Goal: Task Accomplishment & Management: Manage account settings

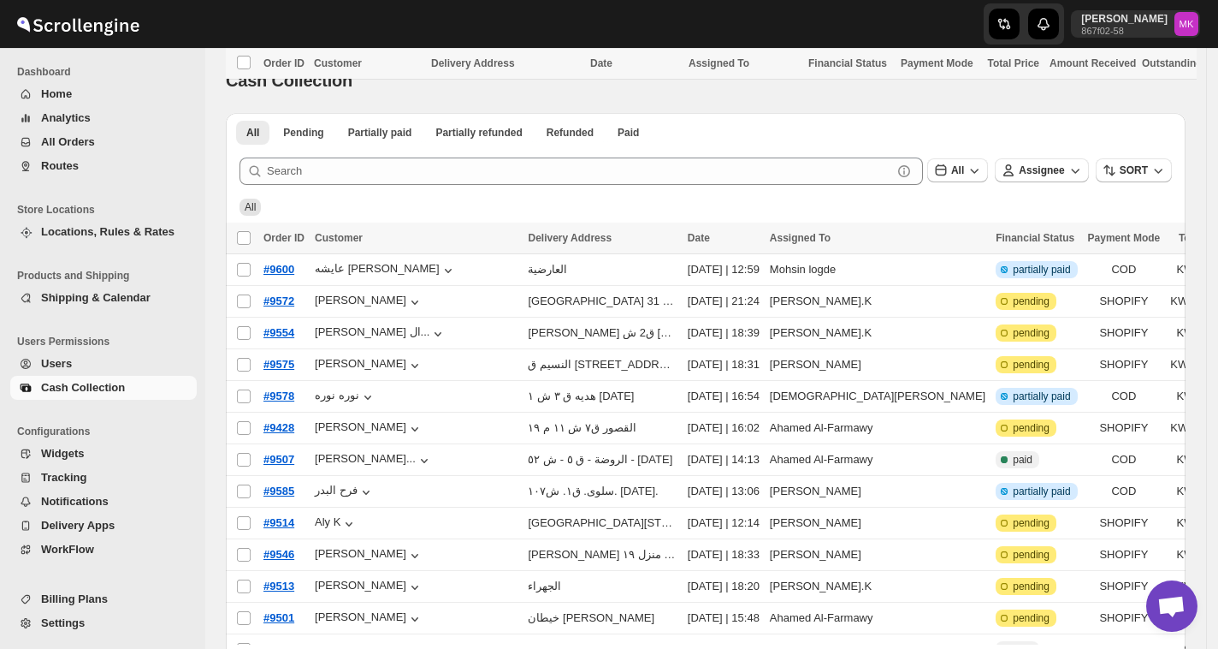
scroll to position [384, 0]
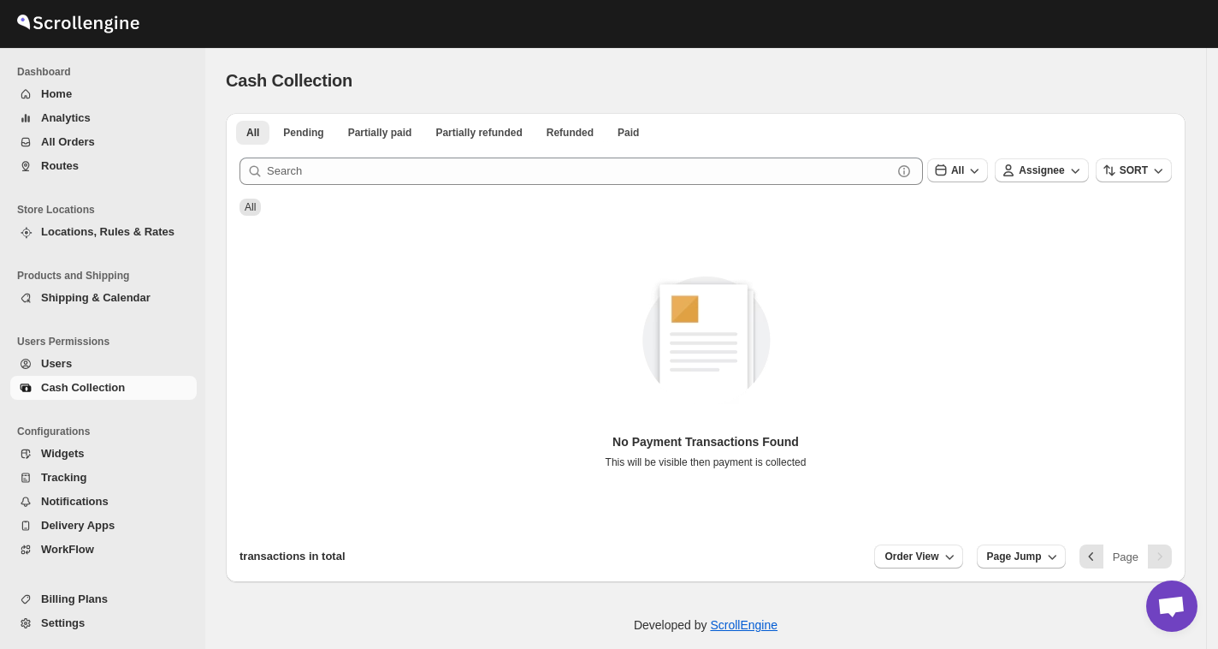
scroll to position [18, 0]
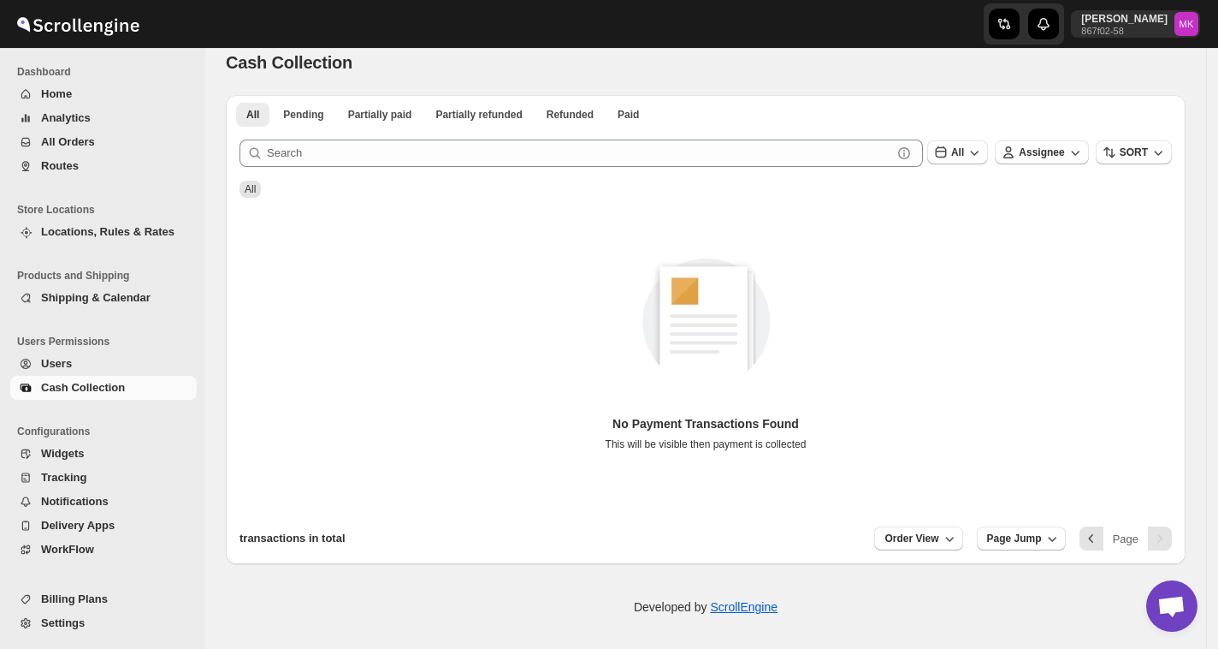
click at [31, 169] on icon "Navigation" at bounding box center [26, 166] width 14 height 14
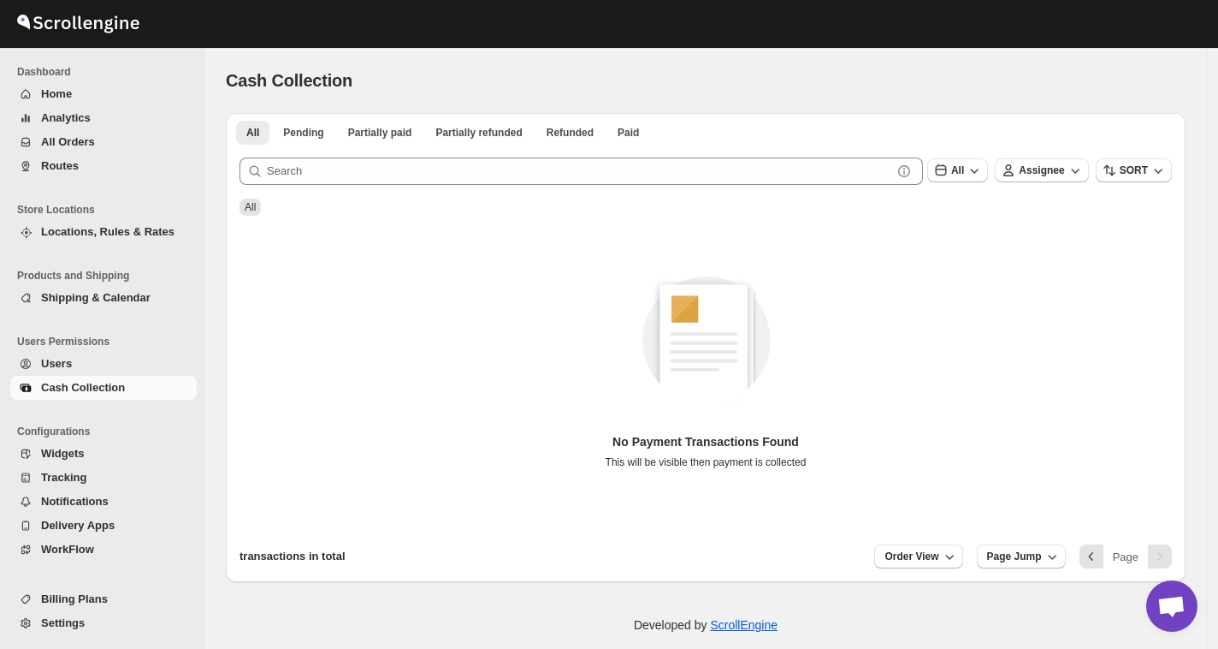
click at [14, 155] on button "Routes" at bounding box center [103, 166] width 187 height 24
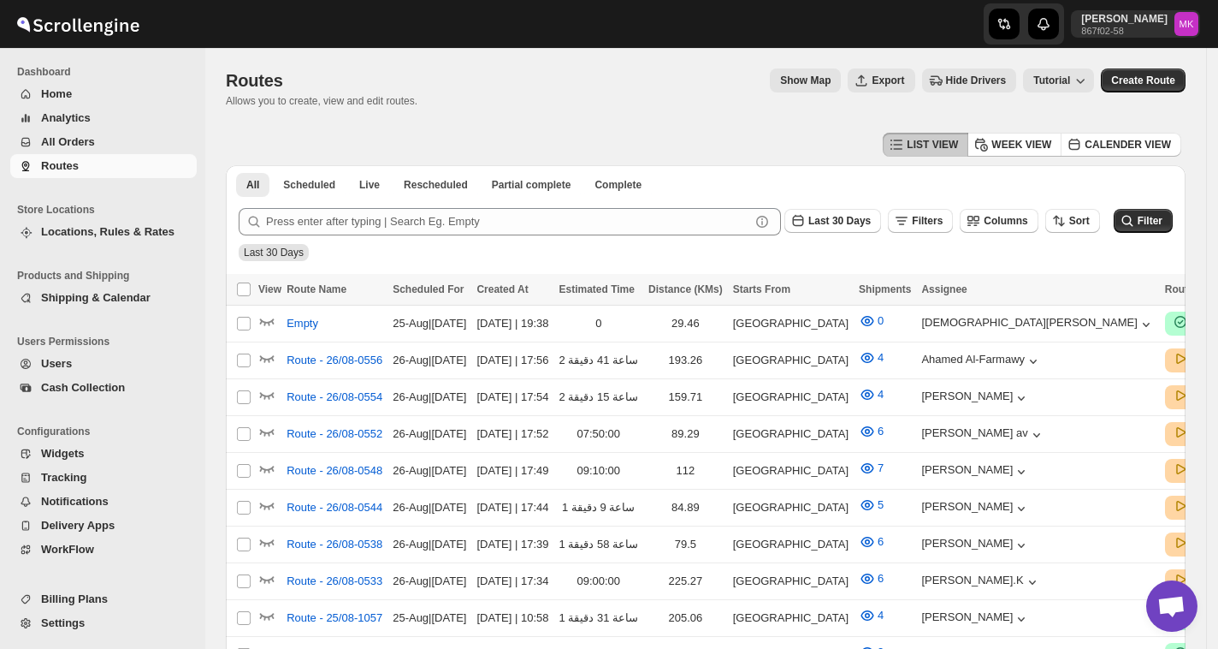
click at [35, 132] on button "All Orders" at bounding box center [103, 142] width 187 height 24
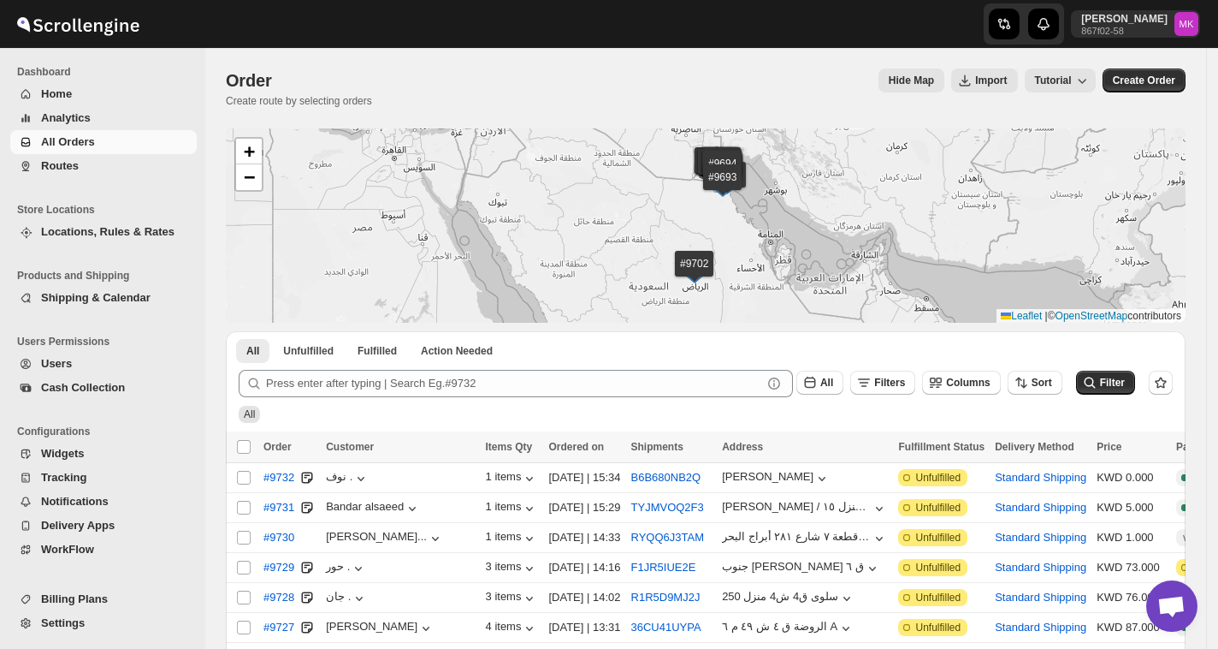
click at [43, 388] on span "Cash Collection" at bounding box center [83, 387] width 84 height 13
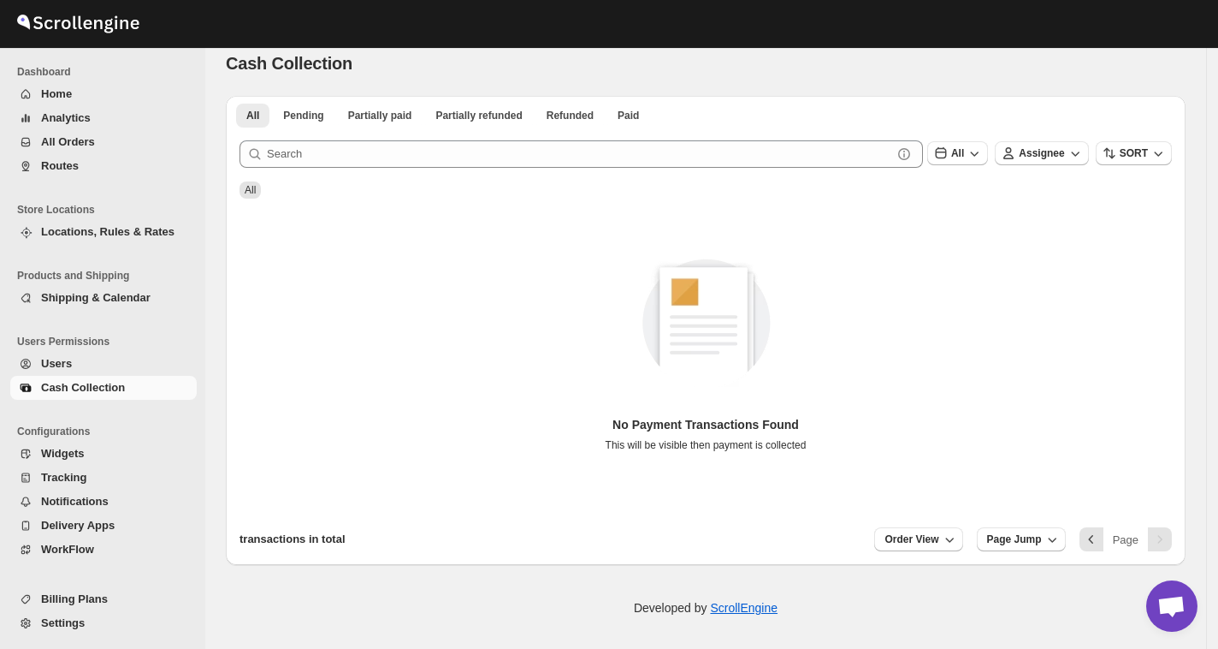
scroll to position [18, 0]
click at [303, 121] on span "Pending" at bounding box center [303, 115] width 40 height 14
click at [264, 111] on button "All" at bounding box center [252, 115] width 33 height 24
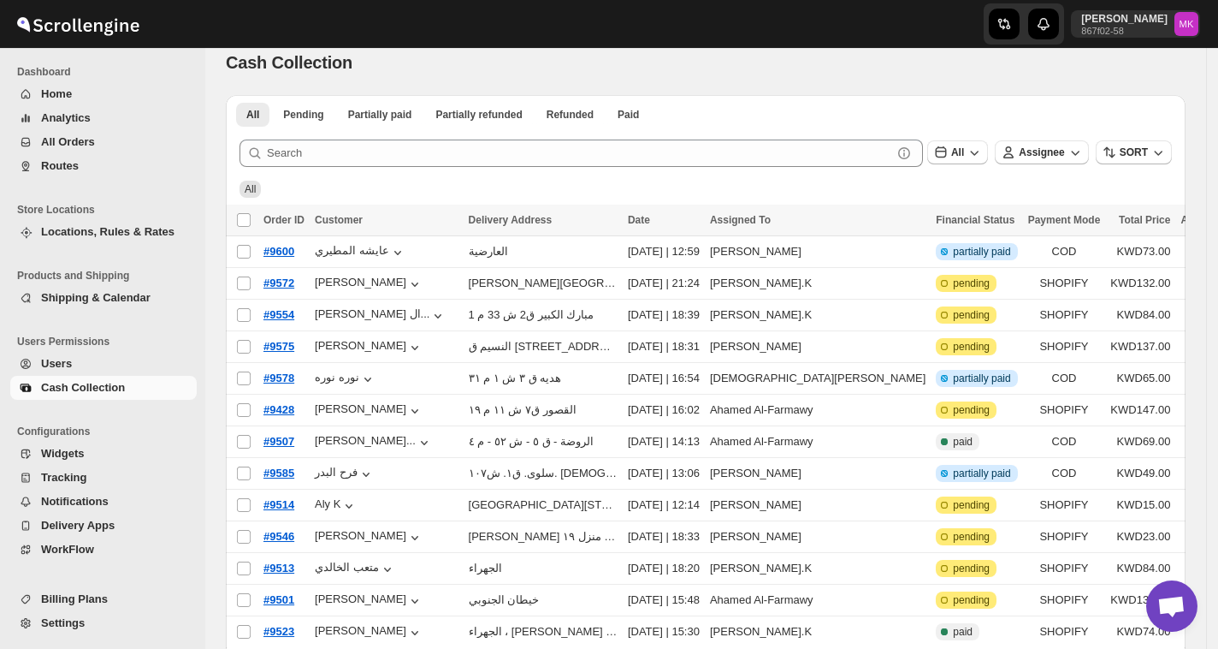
click at [51, 173] on button "Routes" at bounding box center [103, 166] width 187 height 24
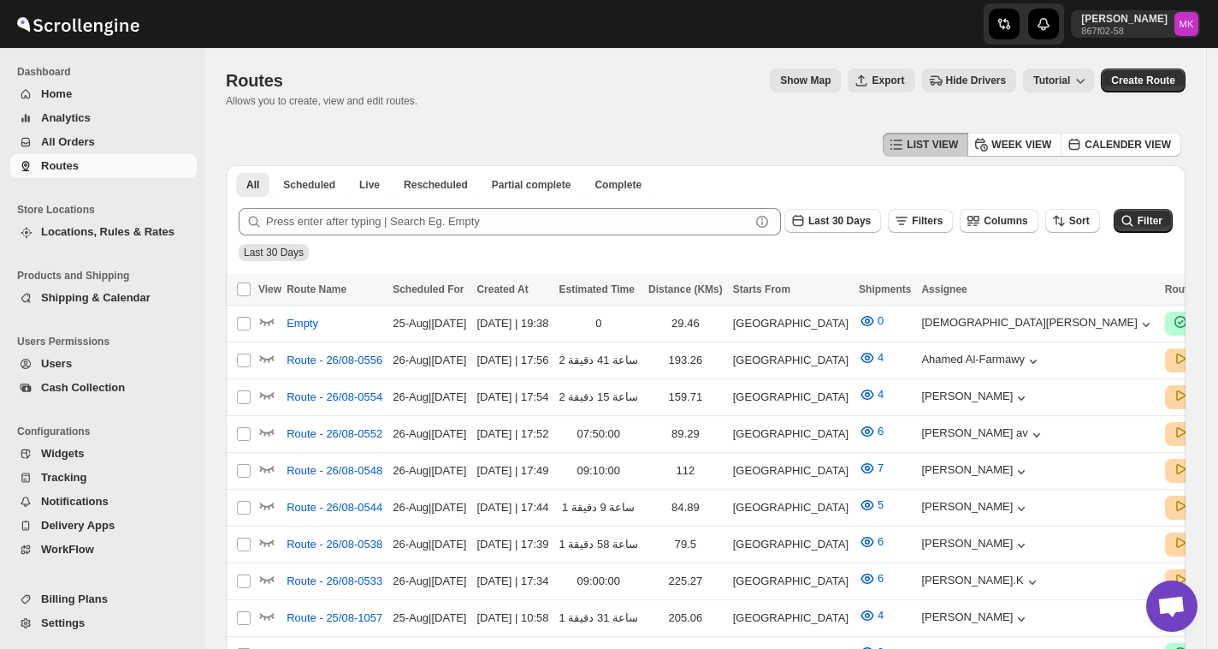
click at [63, 383] on span "Cash Collection" at bounding box center [83, 387] width 84 height 13
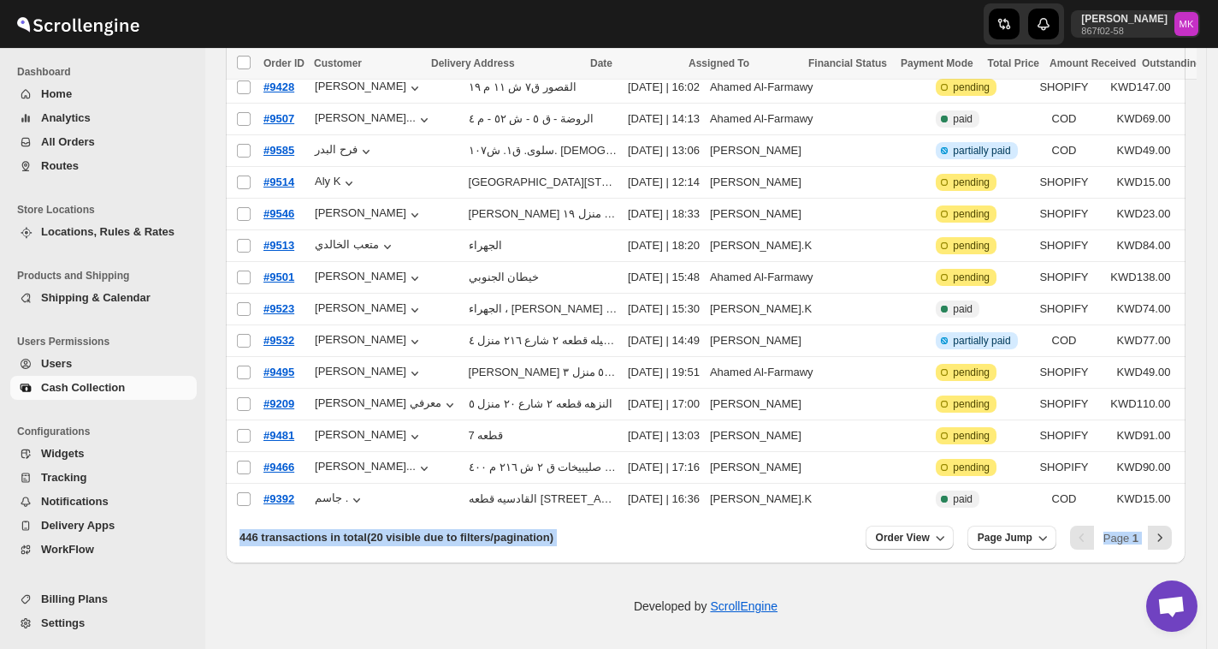
drag, startPoint x: 463, startPoint y: 637, endPoint x: 582, endPoint y: 661, distance: 121.2
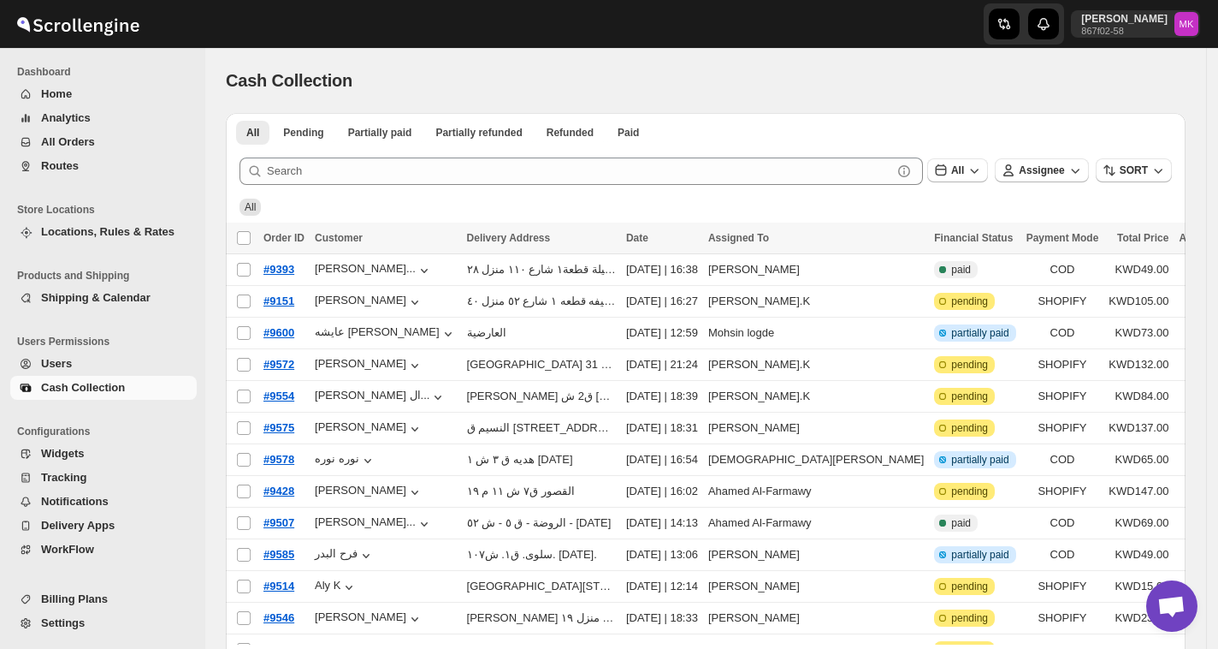
click at [36, 169] on button "Routes" at bounding box center [103, 166] width 187 height 24
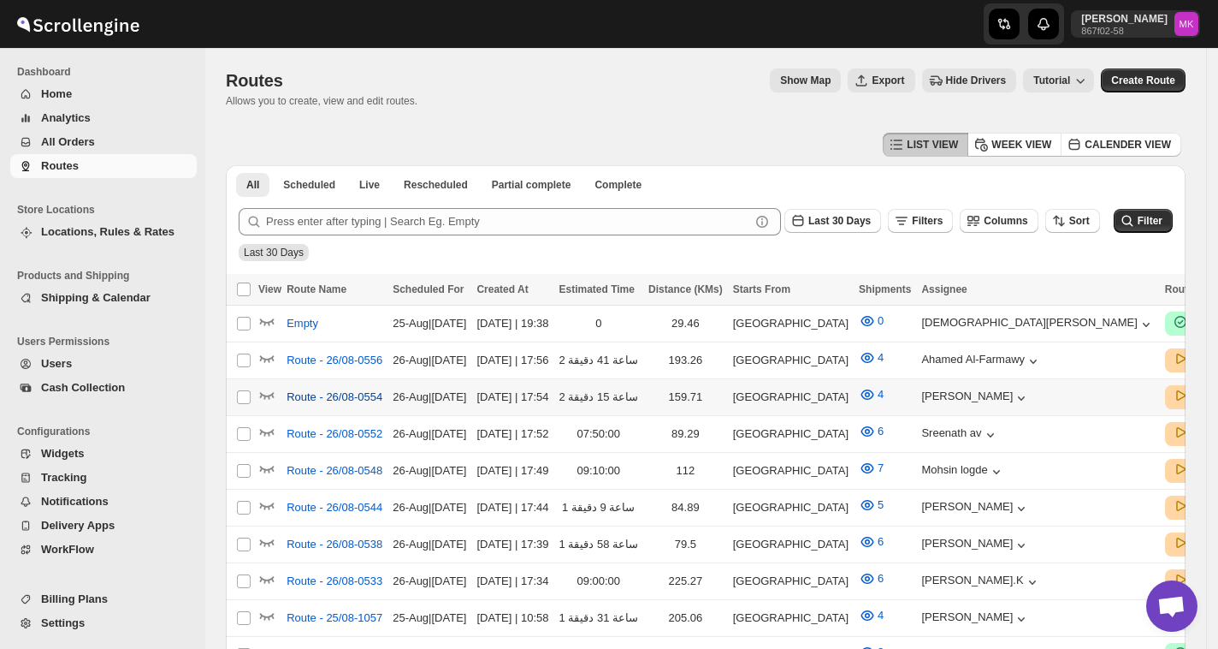
click at [354, 399] on span "Route - 26/08-0554" at bounding box center [335, 396] width 96 height 17
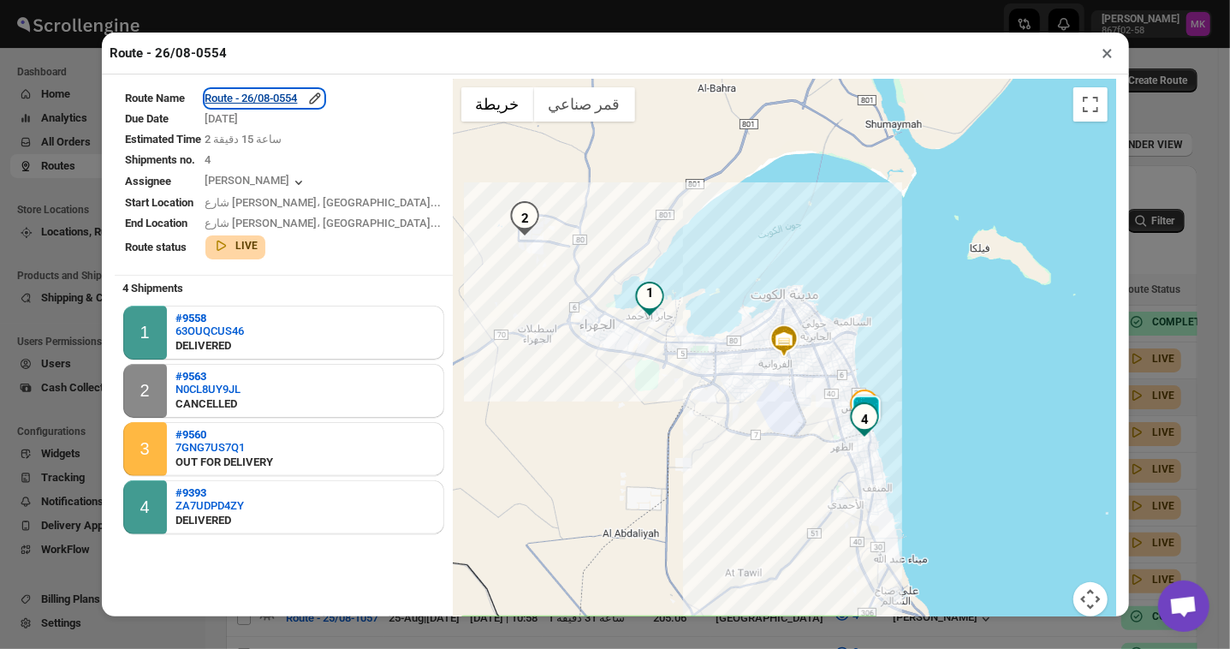
click at [301, 107] on div "Route - 26/08-0554" at bounding box center [264, 98] width 118 height 17
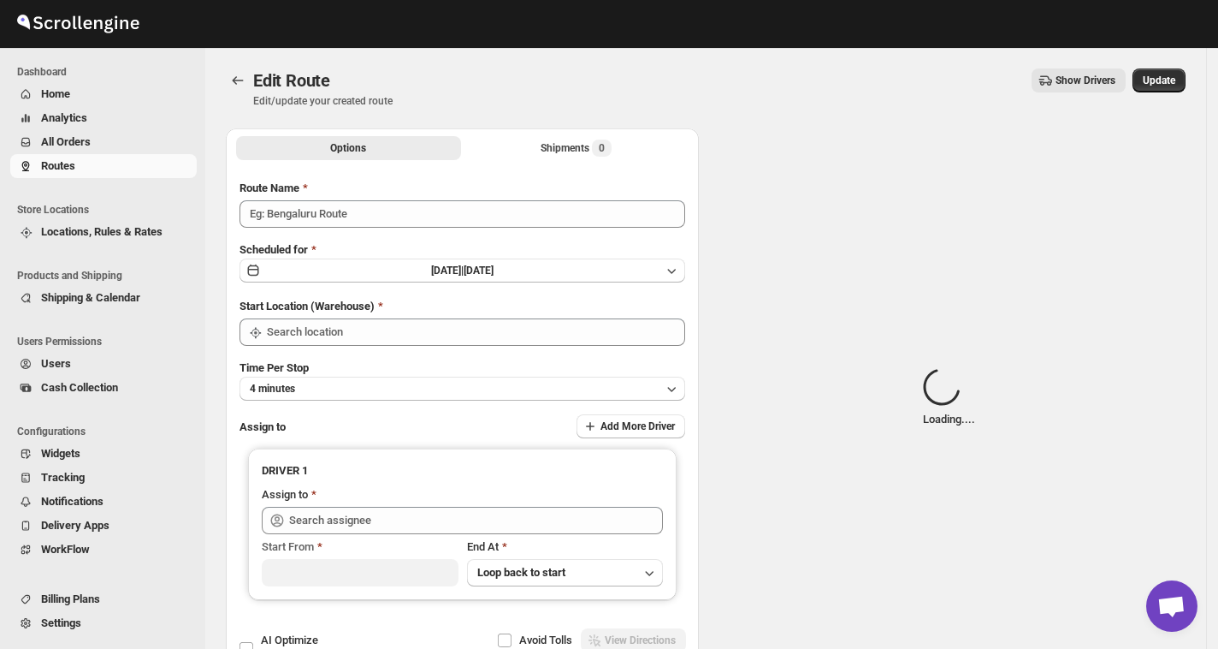
type input "Route - 26/08-0554"
type input "[GEOGRAPHIC_DATA]"
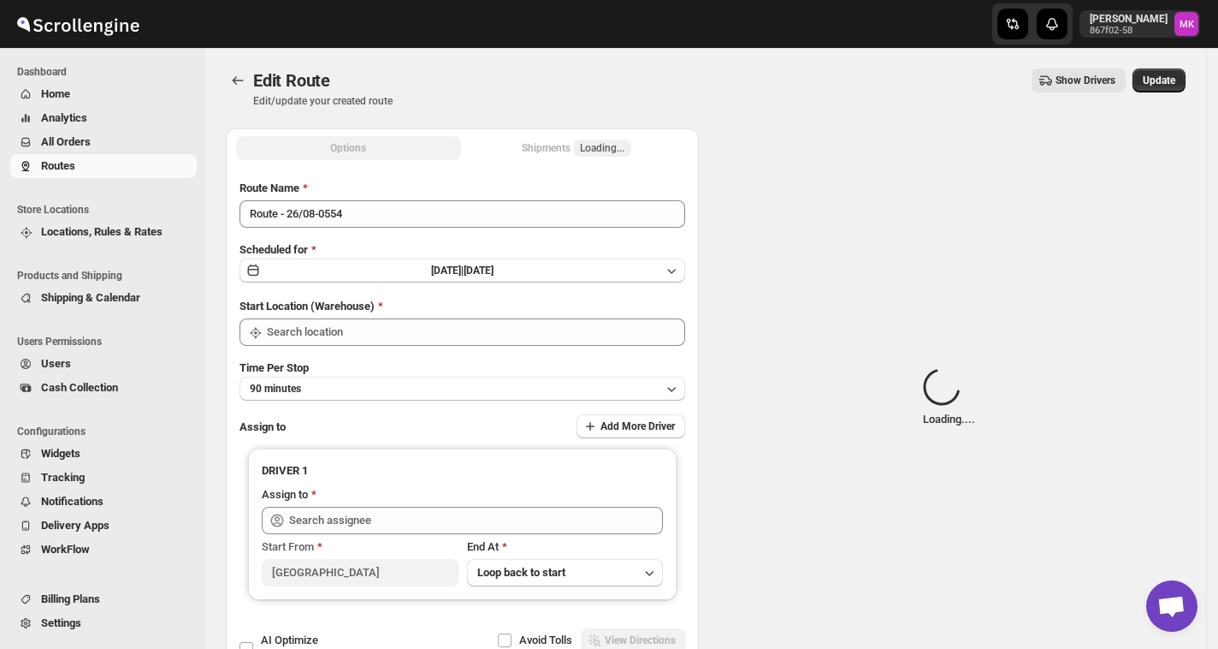
type input "[GEOGRAPHIC_DATA]"
type input "[PERSON_NAME] ([EMAIL_ADDRESS][DOMAIN_NAME])"
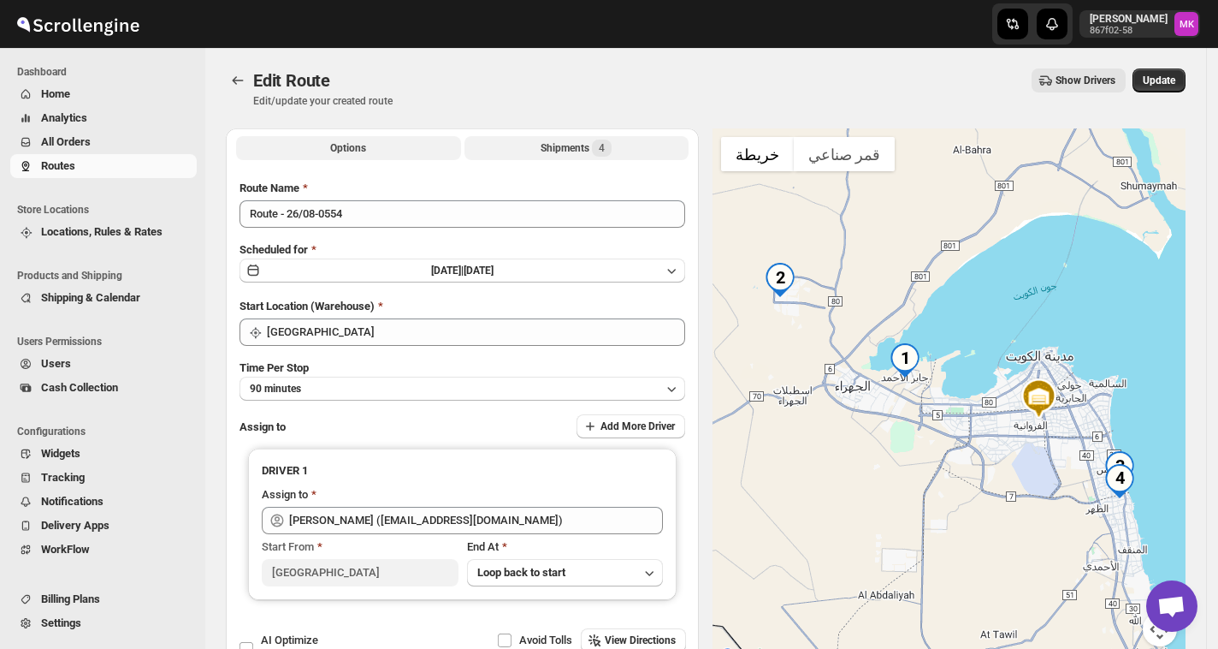
click at [549, 156] on button "Shipments 4" at bounding box center [577, 148] width 225 height 24
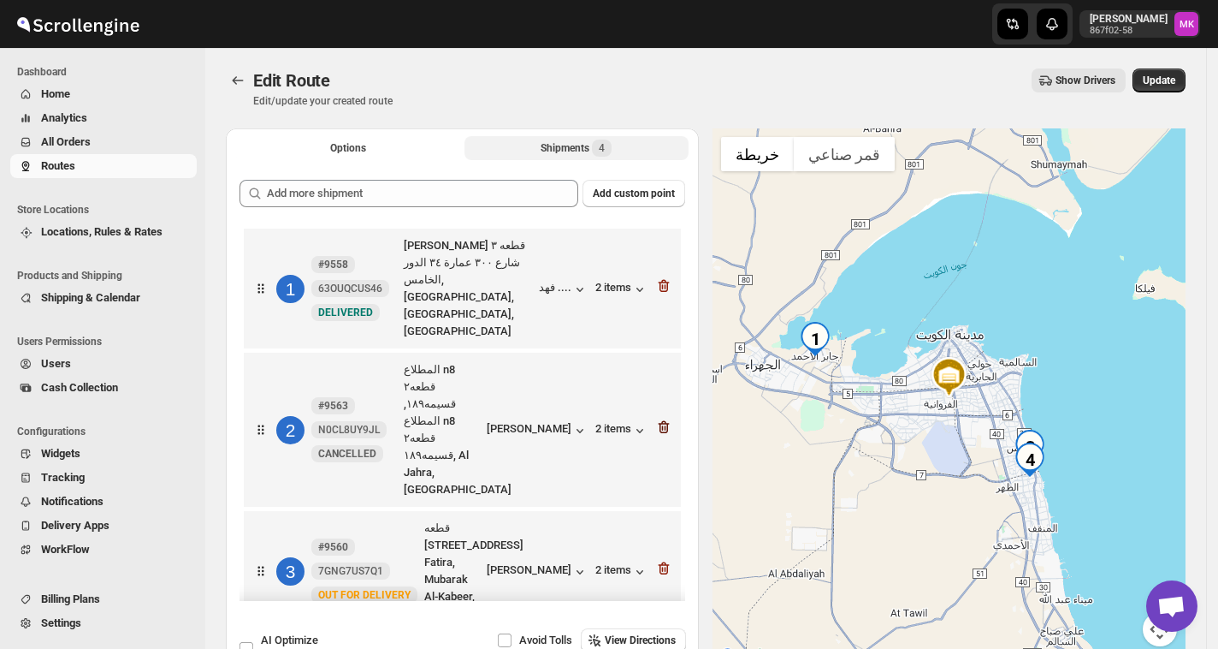
click at [655, 418] on icon "button" at bounding box center [663, 426] width 17 height 17
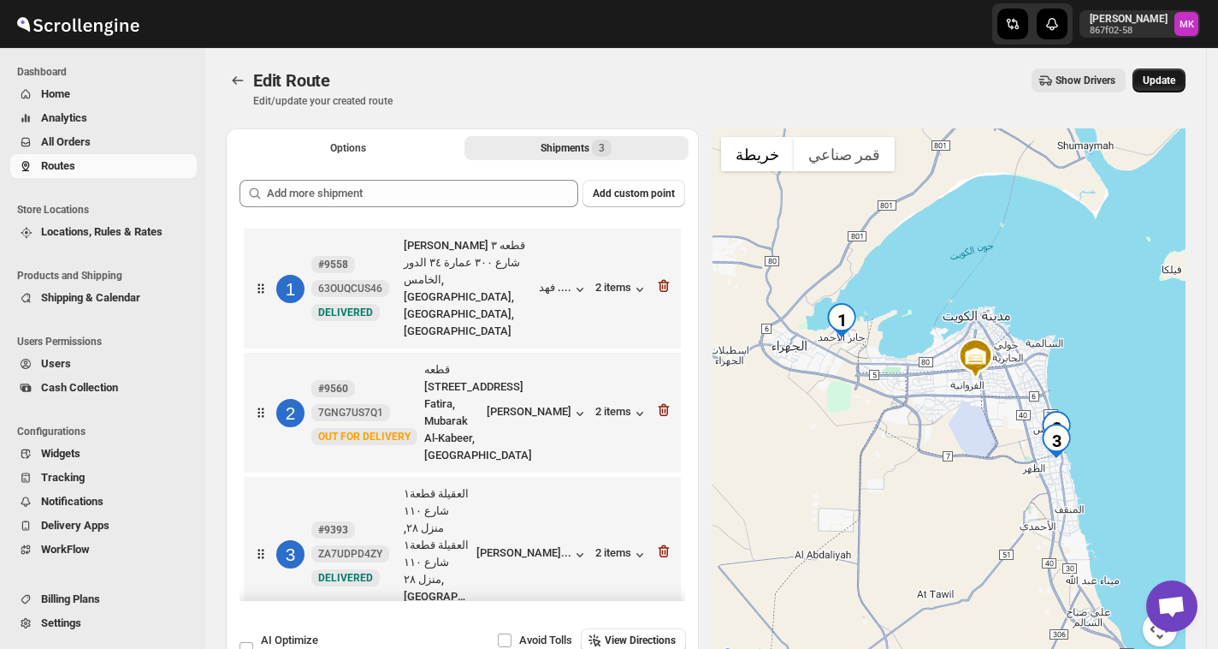
click at [1176, 75] on span "Update" at bounding box center [1159, 81] width 33 height 14
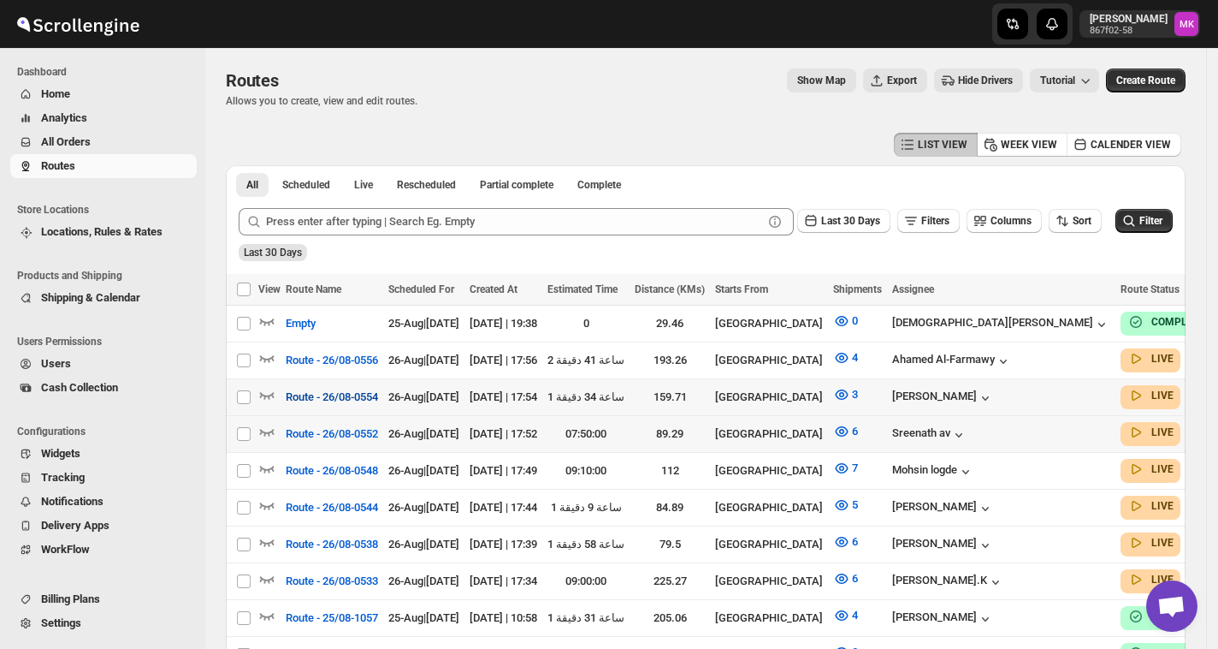
click at [343, 397] on span "Route - 26/08-0554" at bounding box center [332, 396] width 92 height 17
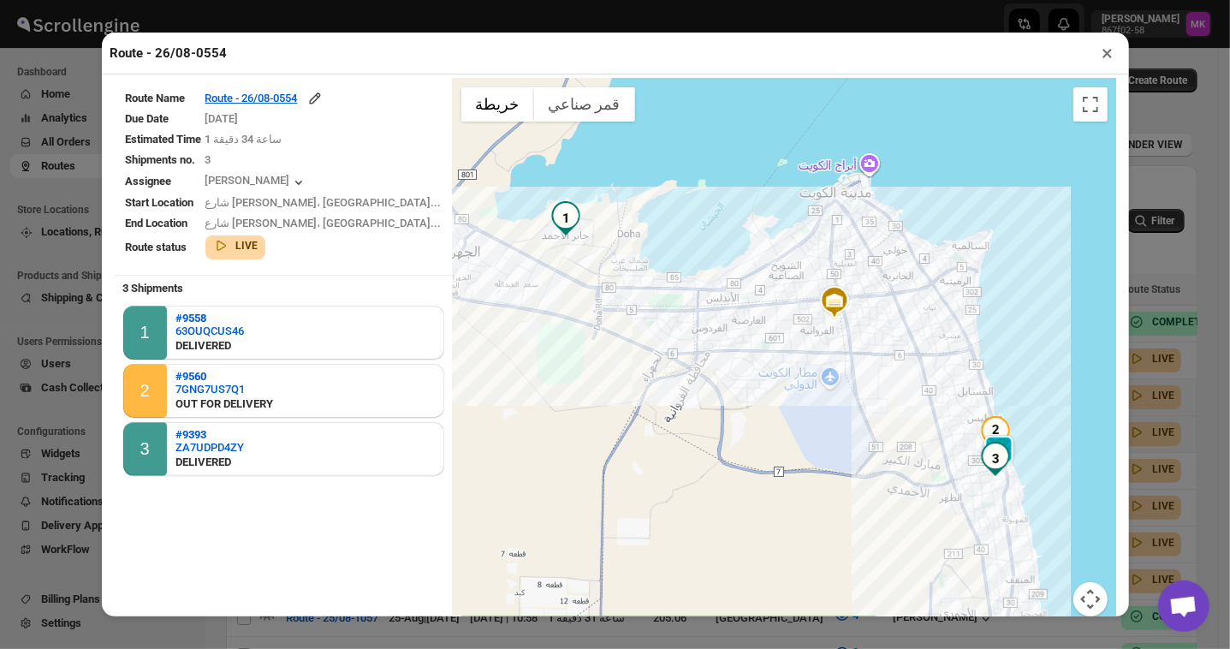
click at [1119, 56] on button "×" at bounding box center [1107, 53] width 25 height 24
